Goal: Complete application form

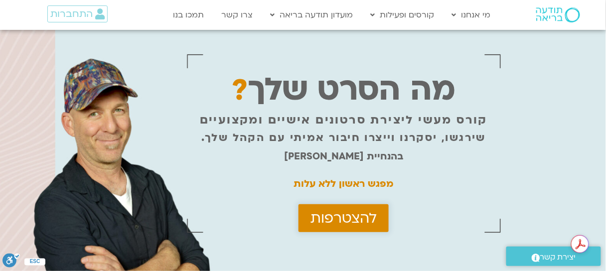
click at [359, 211] on span "להצטרפות" at bounding box center [343, 218] width 66 height 16
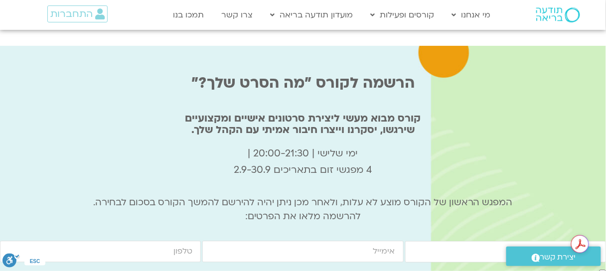
scroll to position [3314, 0]
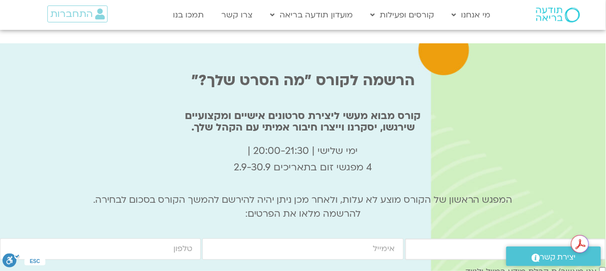
click at [435, 239] on input "firstname" at bounding box center [505, 249] width 201 height 21
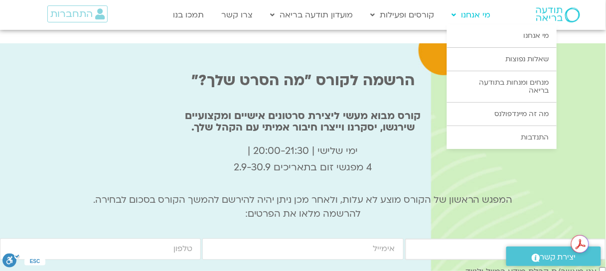
type input "[PERSON_NAME]"
type input "[EMAIL_ADDRESS][DOMAIN_NAME]"
type input "0503901829"
